Goal: Check status

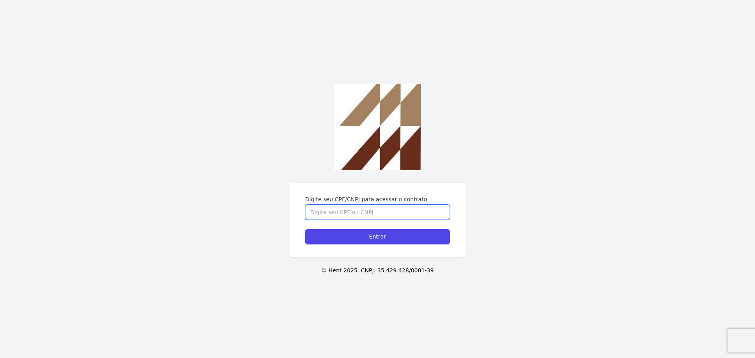
click at [373, 205] on input "Digite seu CPF/CNPJ para acessar o contrato" at bounding box center [377, 212] width 145 height 15
type input "43464636810"
click at [305, 229] on input "Entrar" at bounding box center [377, 236] width 145 height 15
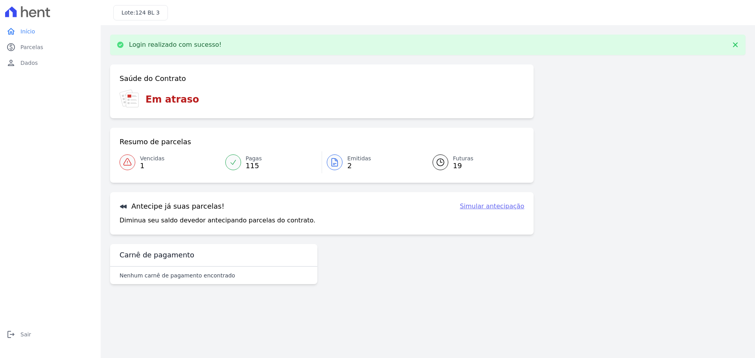
click at [364, 161] on span "Emitidas" at bounding box center [359, 159] width 24 height 8
